Goal: Transaction & Acquisition: Purchase product/service

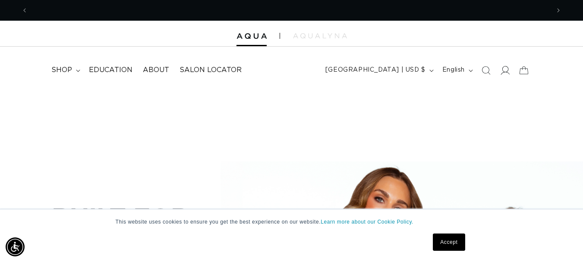
scroll to position [0, 522]
click at [506, 70] on icon at bounding box center [504, 70] width 9 height 9
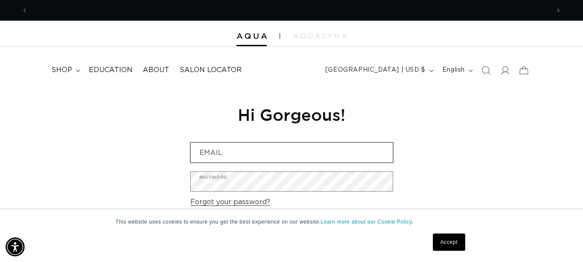
scroll to position [0, 522]
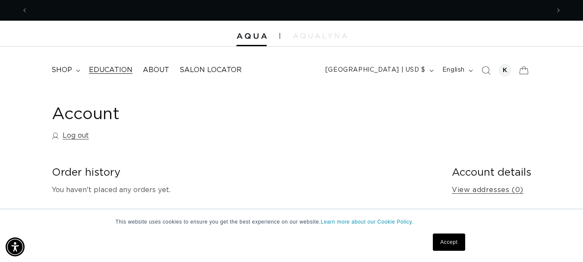
scroll to position [0, 1043]
click at [62, 70] on span "shop" at bounding box center [61, 70] width 21 height 9
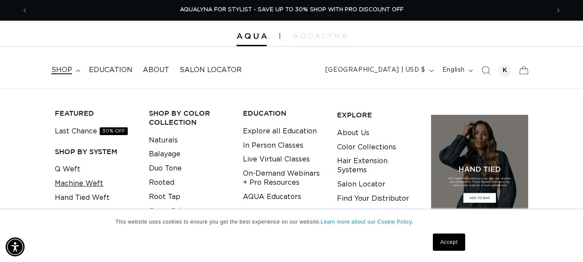
click at [88, 181] on link "Machine Weft" at bounding box center [79, 183] width 48 height 14
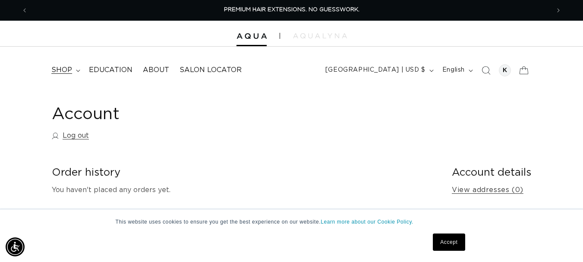
click at [67, 69] on span "shop" at bounding box center [61, 70] width 21 height 9
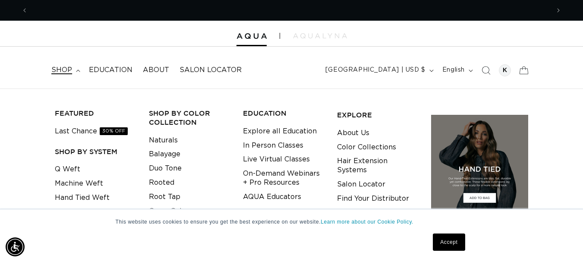
scroll to position [0, 522]
click at [106, 195] on link "Hand Tied Weft" at bounding box center [82, 198] width 55 height 14
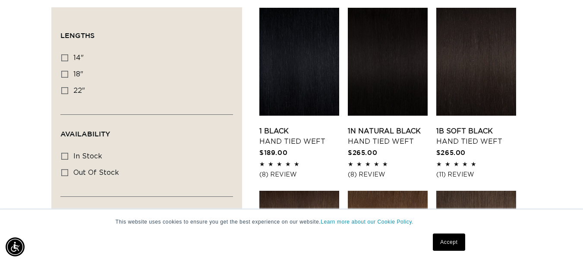
scroll to position [302, 0]
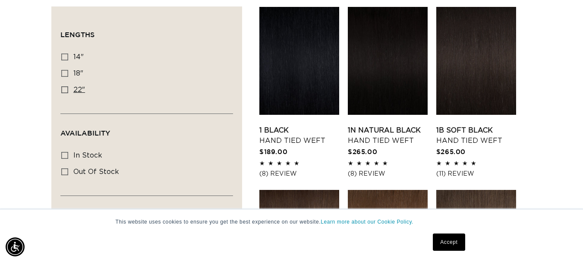
click at [63, 91] on icon at bounding box center [64, 89] width 7 height 7
click at [63, 91] on input "22" 22" (30 products)" at bounding box center [64, 89] width 7 height 7
checkbox input "true"
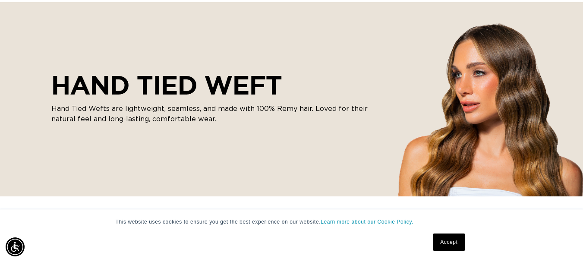
scroll to position [0, 522]
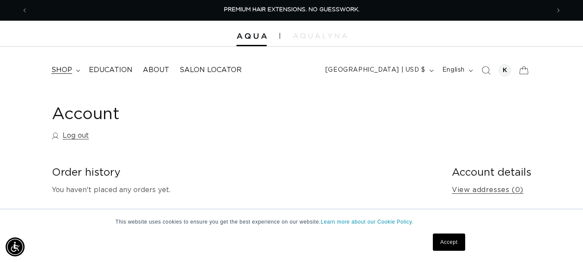
click at [63, 68] on span "shop" at bounding box center [61, 70] width 21 height 9
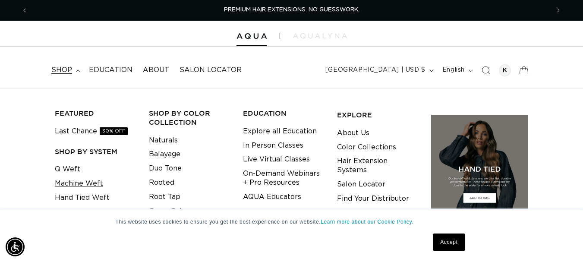
click at [92, 183] on link "Machine Weft" at bounding box center [79, 183] width 48 height 14
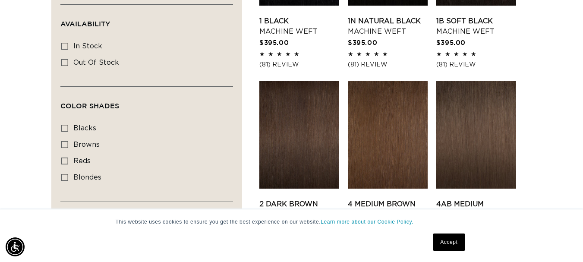
scroll to position [345, 0]
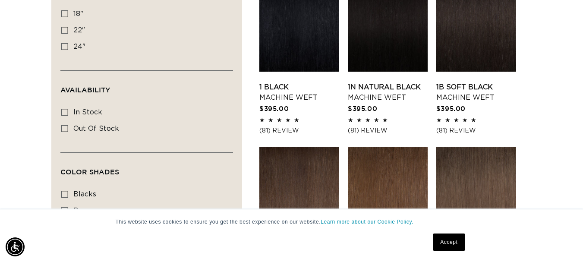
click at [68, 27] on icon at bounding box center [64, 30] width 7 height 7
click at [68, 27] on input "22" 22" (33 products)" at bounding box center [64, 30] width 7 height 7
checkbox input "true"
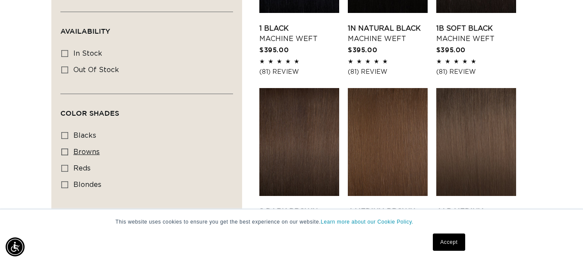
scroll to position [0, 1043]
click at [66, 183] on icon at bounding box center [64, 184] width 7 height 7
click at [66, 183] on input "blondes blondes (18 products)" at bounding box center [64, 184] width 7 height 7
checkbox input "true"
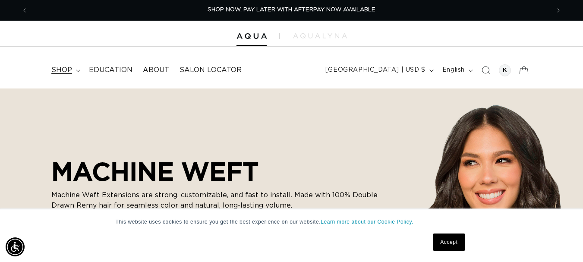
click at [60, 71] on span "shop" at bounding box center [61, 70] width 21 height 9
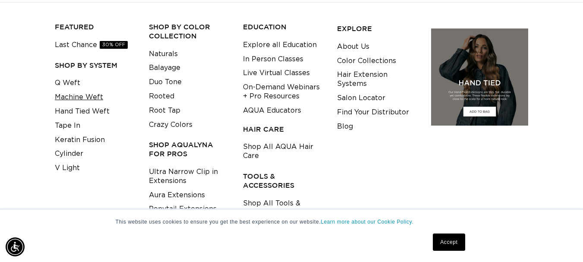
scroll to position [0, 1043]
click at [74, 99] on link "Machine Weft" at bounding box center [79, 97] width 48 height 14
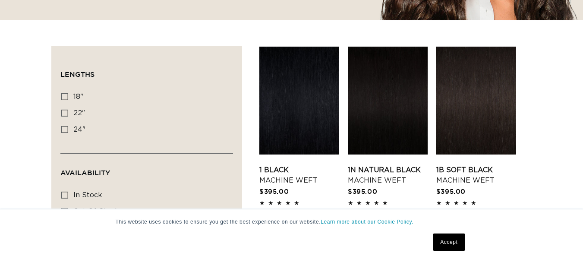
scroll to position [302, 0]
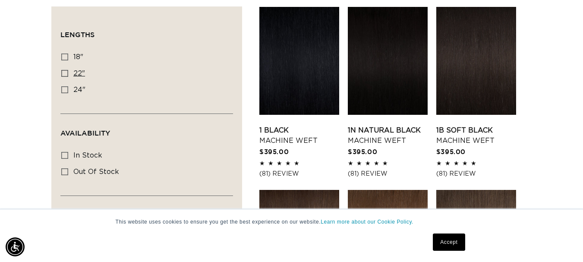
click at [63, 70] on rect at bounding box center [65, 73] width 6 height 6
click at [63, 70] on input "22" 22" (33 products)" at bounding box center [64, 73] width 7 height 7
checkbox input "true"
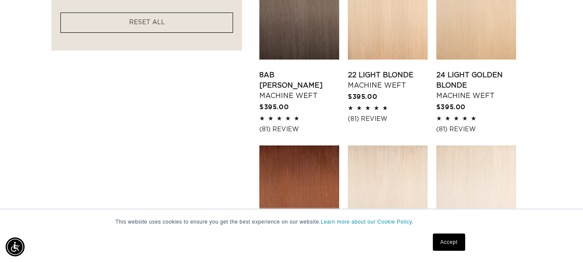
scroll to position [0, 522]
click at [564, 216] on div "This website uses cookies to ensure you get the best experience on our website.…" at bounding box center [291, 235] width 583 height 53
click at [448, 246] on link "Accept" at bounding box center [449, 241] width 32 height 17
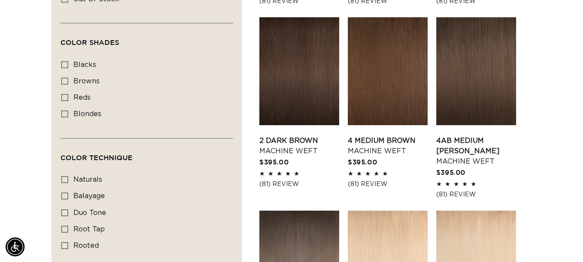
scroll to position [0, 1043]
click at [61, 214] on div "Color Technique naturals naturals (4 products) balayage balayage (2 products) d…" at bounding box center [146, 214] width 173 height 89
click at [66, 209] on icon at bounding box center [64, 212] width 7 height 7
click at [66, 209] on input "duo tone duo tone (5 products)" at bounding box center [64, 212] width 7 height 7
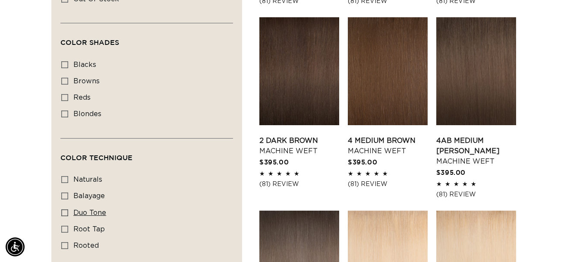
checkbox input "true"
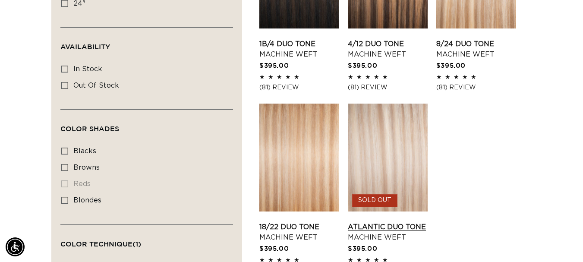
scroll to position [0, 1043]
click at [300, 222] on link "18/22 Duo Tone Machine Weft" at bounding box center [299, 232] width 80 height 21
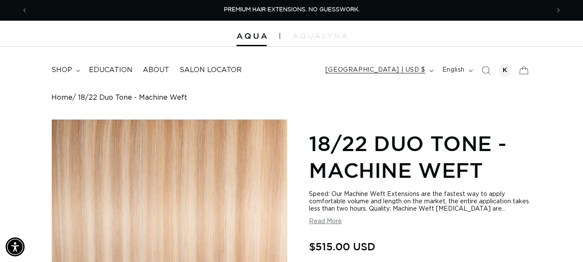
click at [421, 72] on span "[GEOGRAPHIC_DATA] | USD $" at bounding box center [375, 70] width 100 height 9
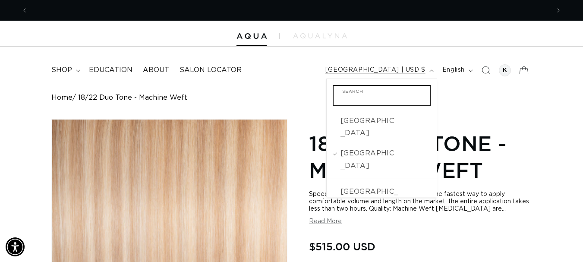
scroll to position [0, 522]
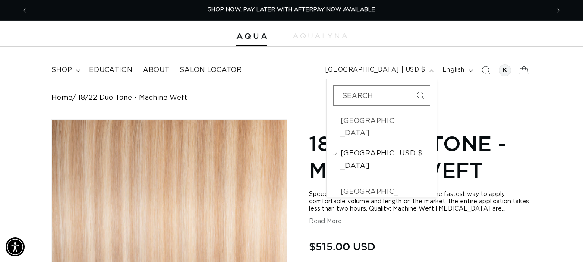
click at [368, 147] on span "[GEOGRAPHIC_DATA]" at bounding box center [368, 159] width 57 height 25
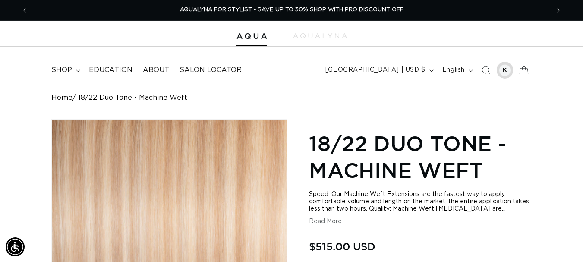
click at [507, 71] on div at bounding box center [505, 70] width 12 height 12
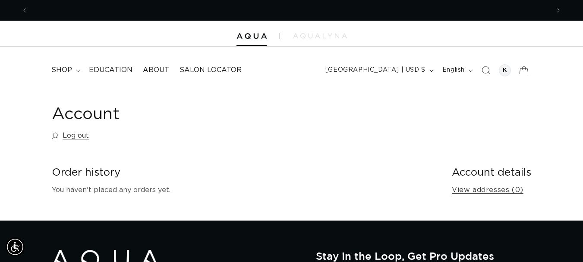
scroll to position [0, 522]
click at [486, 182] on div "Account details View addresses (0)" at bounding box center [491, 185] width 79 height 39
click at [484, 189] on link "View addresses (0)" at bounding box center [488, 190] width 72 height 13
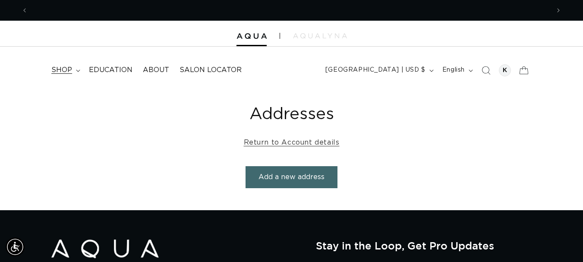
scroll to position [0, 522]
click at [61, 65] on summary "shop" at bounding box center [65, 69] width 38 height 19
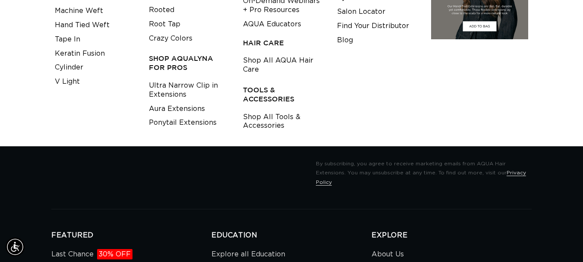
scroll to position [0, 0]
